Goal: Go to known website: Access a specific website the user already knows

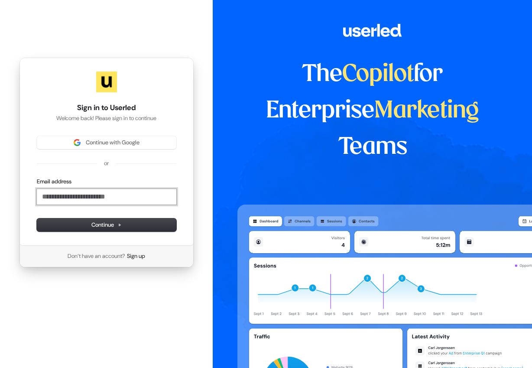
click at [74, 198] on input "Email address" at bounding box center [106, 197] width 139 height 16
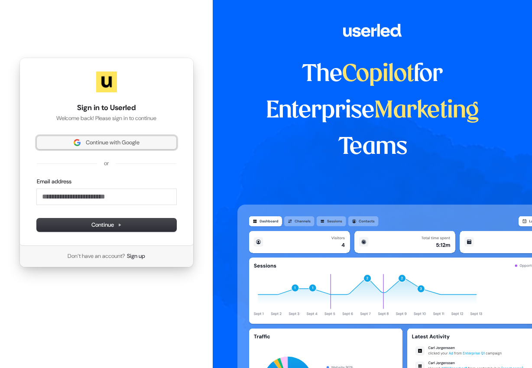
click at [113, 145] on span "Continue with Google" at bounding box center [113, 143] width 54 height 8
